Goal: Information Seeking & Learning: Learn about a topic

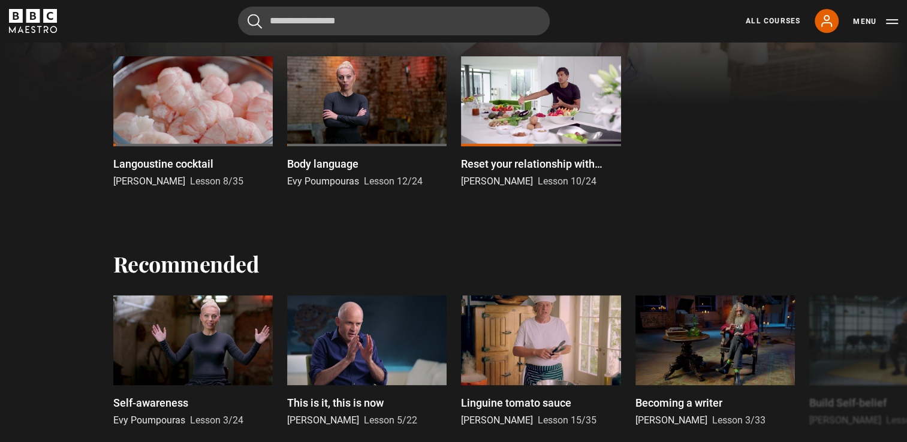
scroll to position [419, 0]
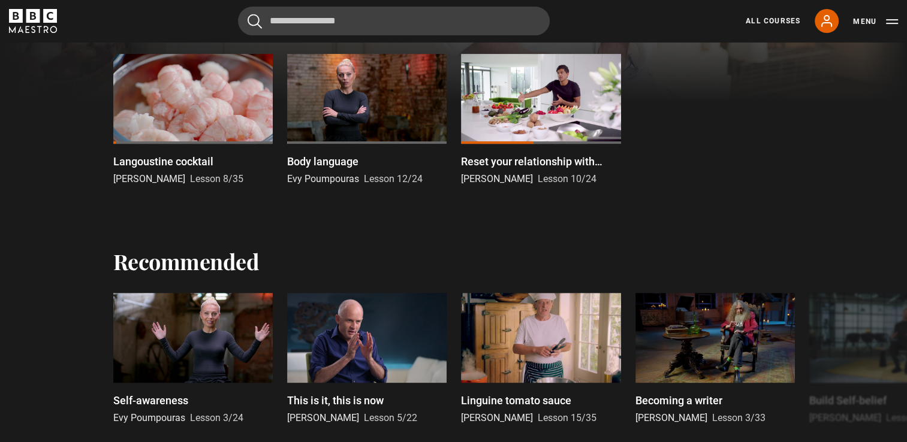
click at [579, 143] on div at bounding box center [540, 142] width 159 height 2
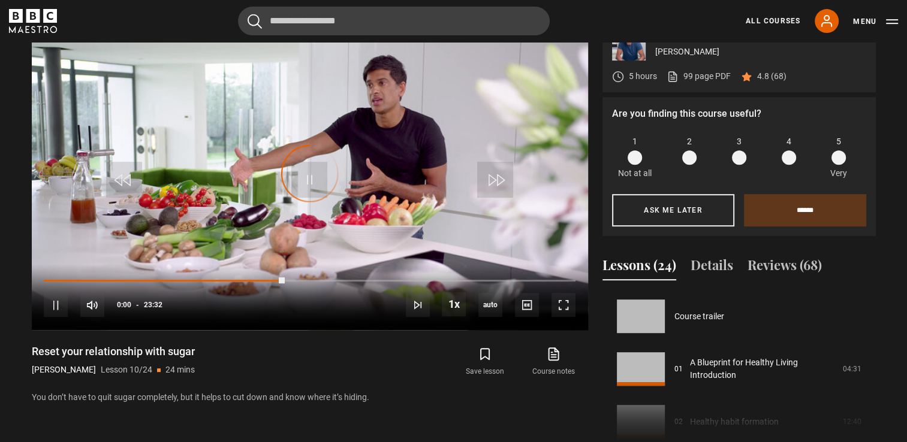
scroll to position [475, 0]
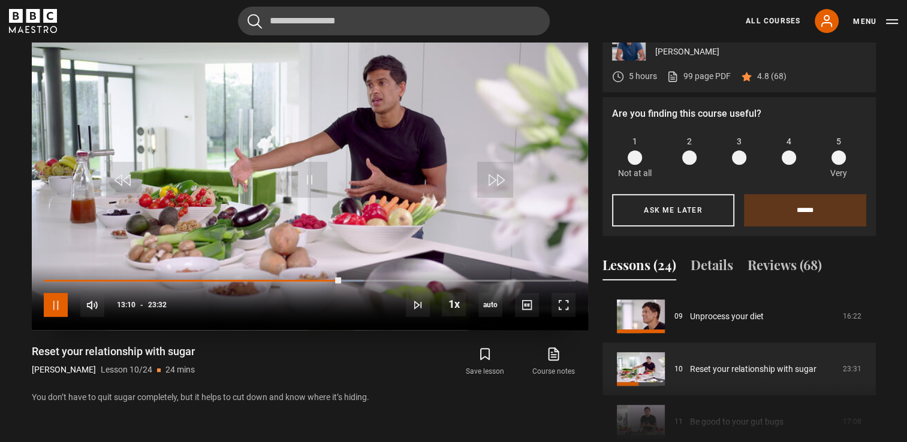
click at [47, 317] on span "Video Player" at bounding box center [56, 305] width 24 height 24
